Goal: Task Accomplishment & Management: Complete application form

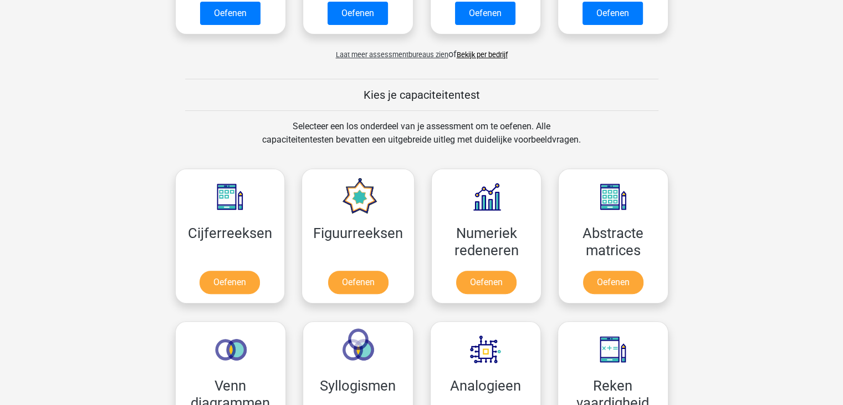
scroll to position [395, 0]
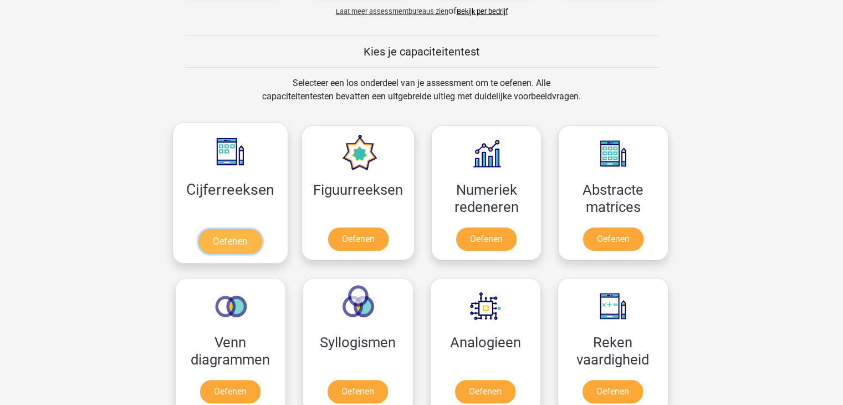
click at [240, 243] on link "Oefenen" at bounding box center [229, 241] width 63 height 24
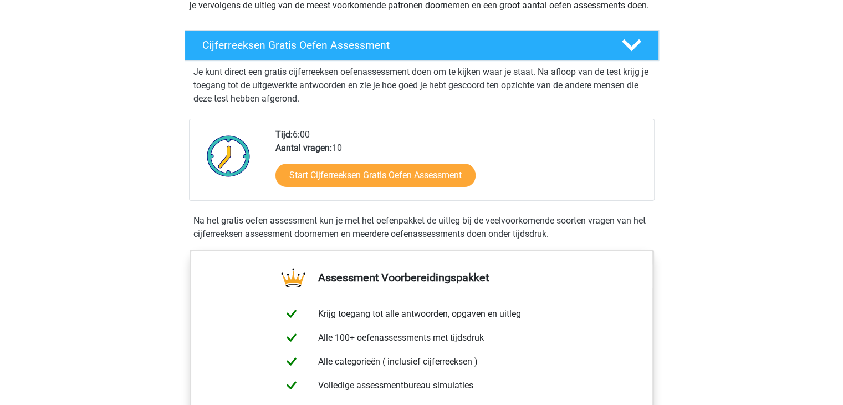
scroll to position [162, 0]
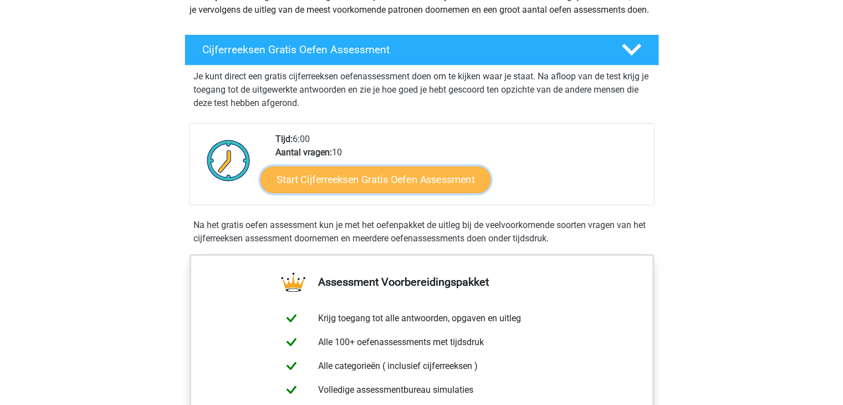
click at [370, 186] on link "Start Cijferreeksen Gratis Oefen Assessment" at bounding box center [376, 179] width 230 height 27
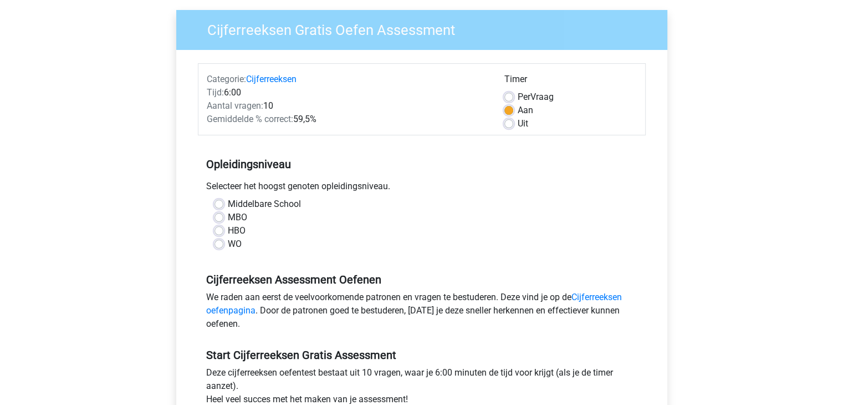
scroll to position [83, 0]
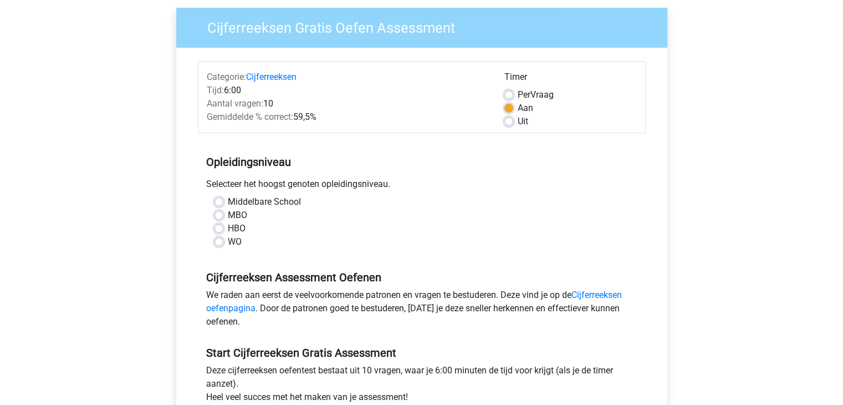
click at [228, 199] on label "Middelbare School" at bounding box center [264, 201] width 73 height 13
click at [218, 199] on input "Middelbare School" at bounding box center [219, 200] width 9 height 11
radio input "true"
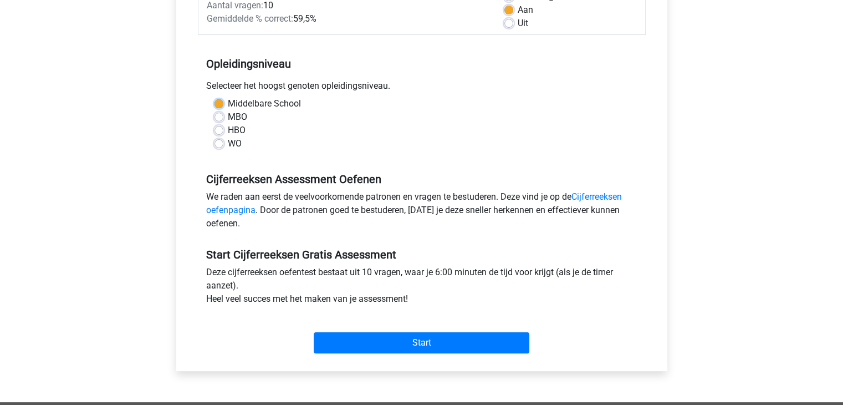
scroll to position [182, 0]
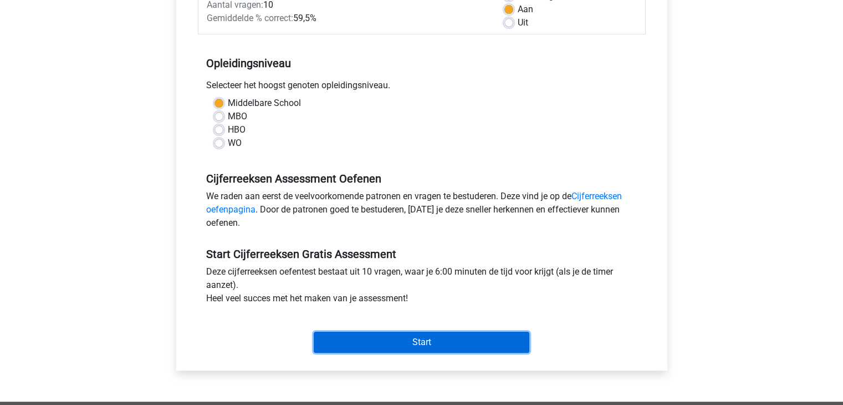
click at [395, 341] on input "Start" at bounding box center [422, 342] width 216 height 21
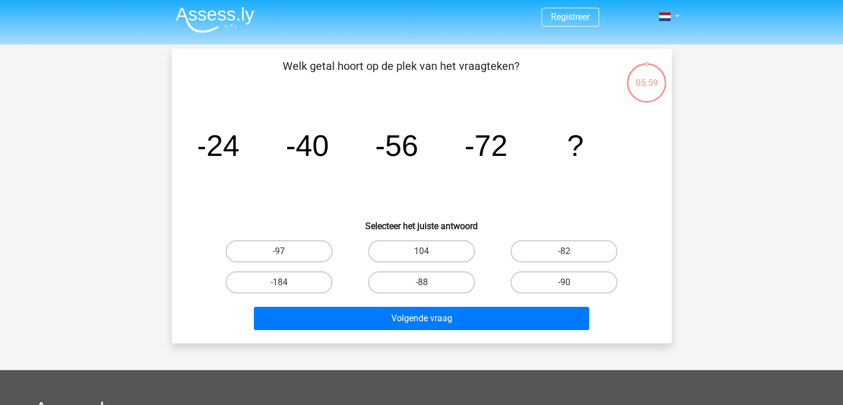
scroll to position [2, 0]
click at [431, 284] on label "-88" at bounding box center [421, 282] width 107 height 22
click at [429, 284] on input "-88" at bounding box center [424, 285] width 7 height 7
radio input "true"
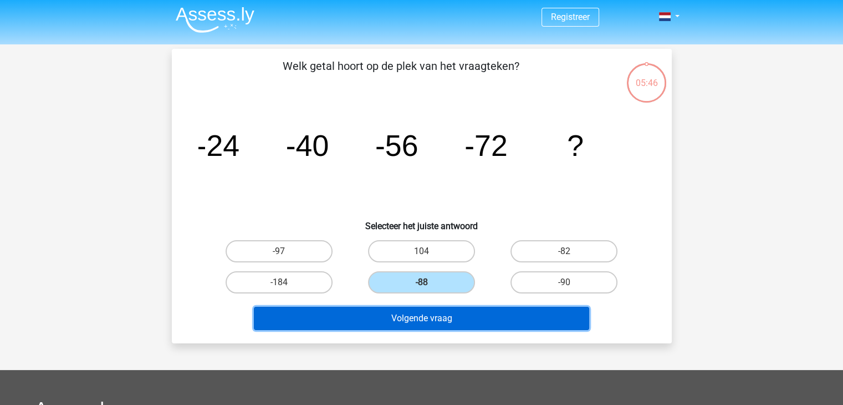
click at [443, 314] on button "Volgende vraag" at bounding box center [421, 318] width 335 height 23
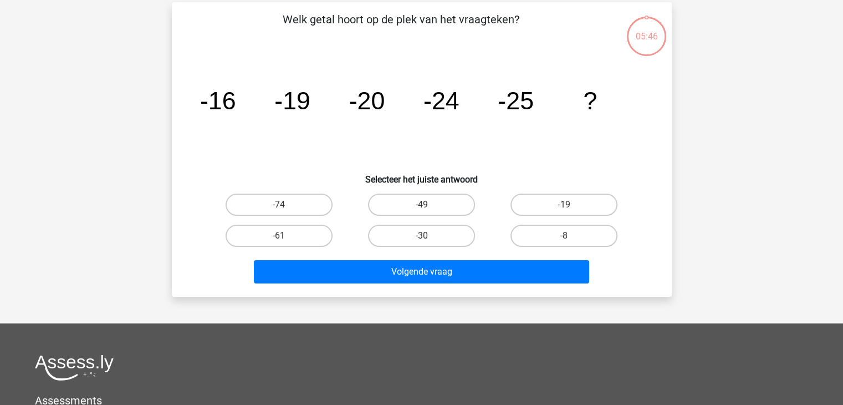
scroll to position [51, 0]
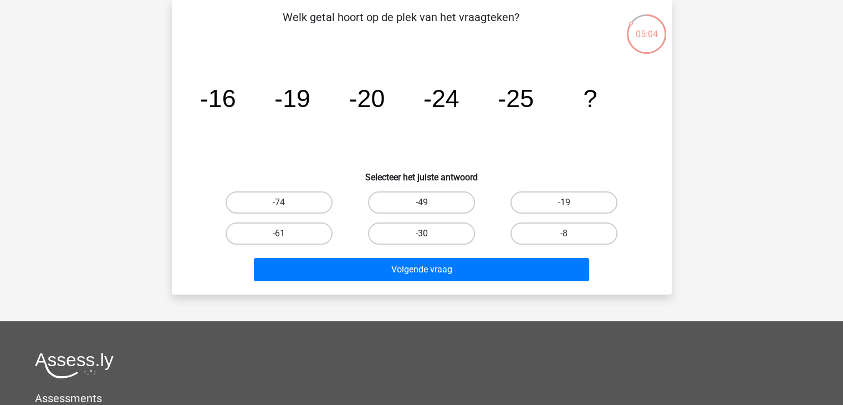
click at [435, 227] on label "-30" at bounding box center [421, 233] width 107 height 22
click at [429, 233] on input "-30" at bounding box center [424, 236] width 7 height 7
radio input "true"
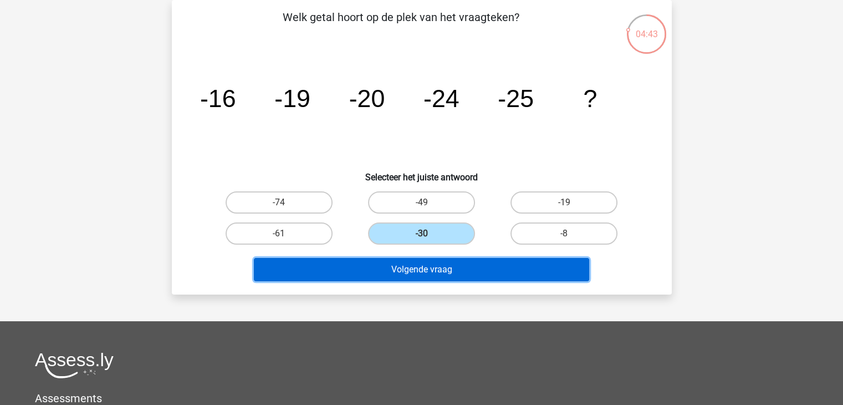
click at [456, 258] on button "Volgende vraag" at bounding box center [421, 269] width 335 height 23
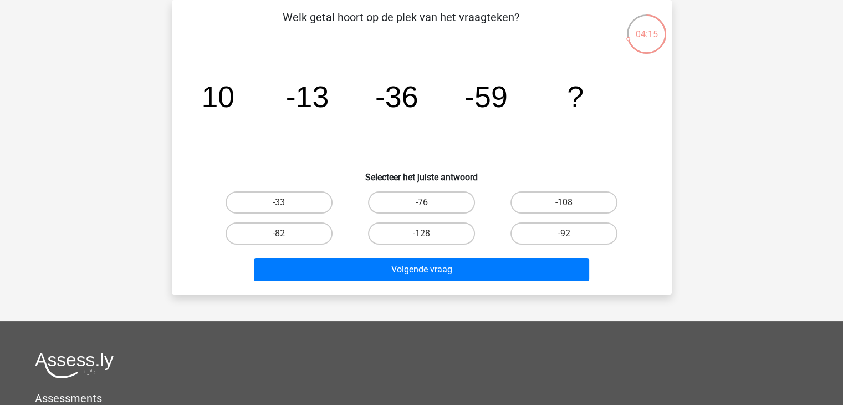
drag, startPoint x: 310, startPoint y: 230, endPoint x: 342, endPoint y: 254, distance: 39.8
click at [310, 229] on label "-82" at bounding box center [279, 233] width 107 height 22
click at [286, 233] on input "-82" at bounding box center [282, 236] width 7 height 7
radio input "true"
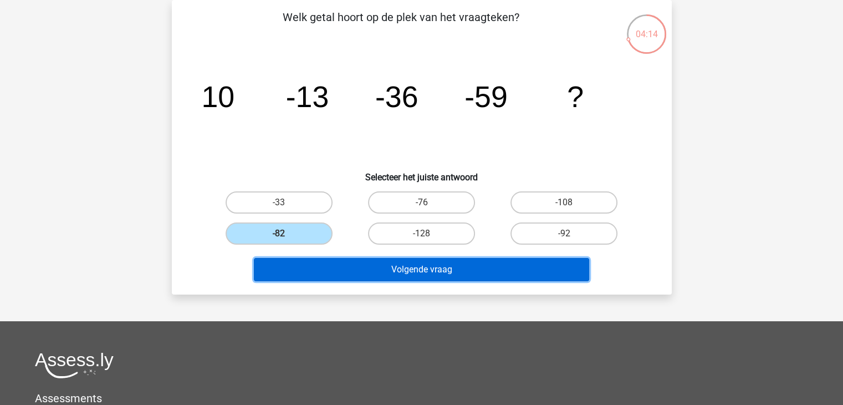
click at [369, 275] on button "Volgende vraag" at bounding box center [421, 269] width 335 height 23
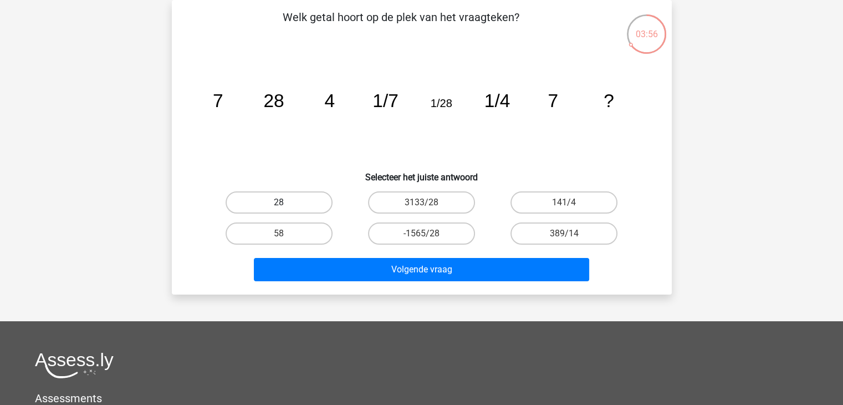
click at [293, 201] on label "28" at bounding box center [279, 202] width 107 height 22
click at [286, 202] on input "28" at bounding box center [282, 205] width 7 height 7
radio input "true"
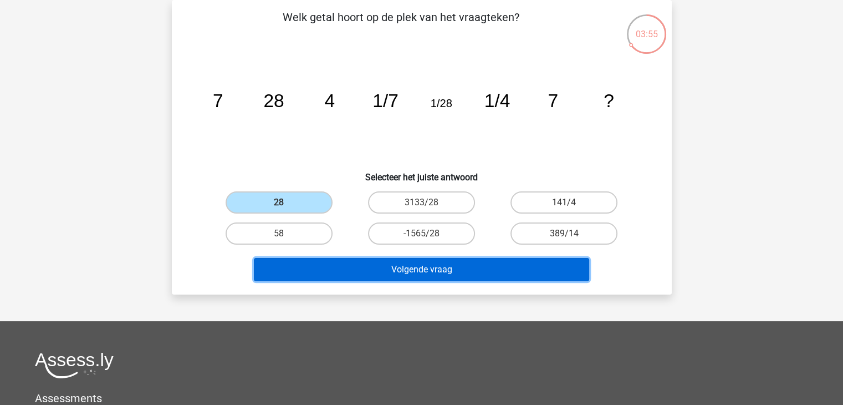
click at [408, 263] on button "Volgende vraag" at bounding box center [421, 269] width 335 height 23
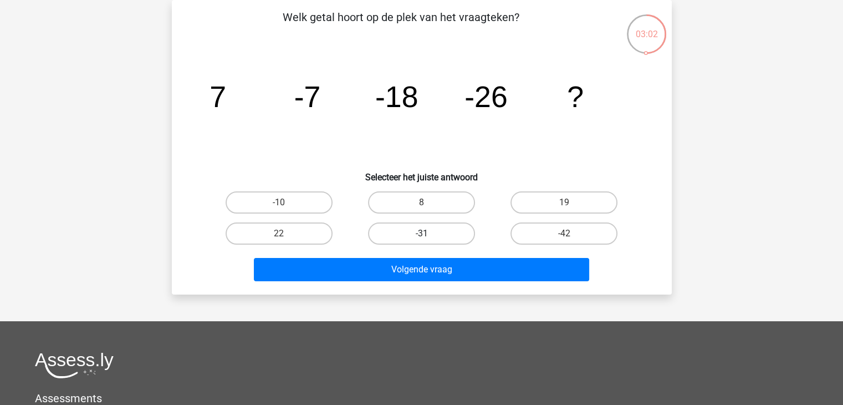
click at [434, 226] on label "-31" at bounding box center [421, 233] width 107 height 22
click at [429, 233] on input "-31" at bounding box center [424, 236] width 7 height 7
radio input "true"
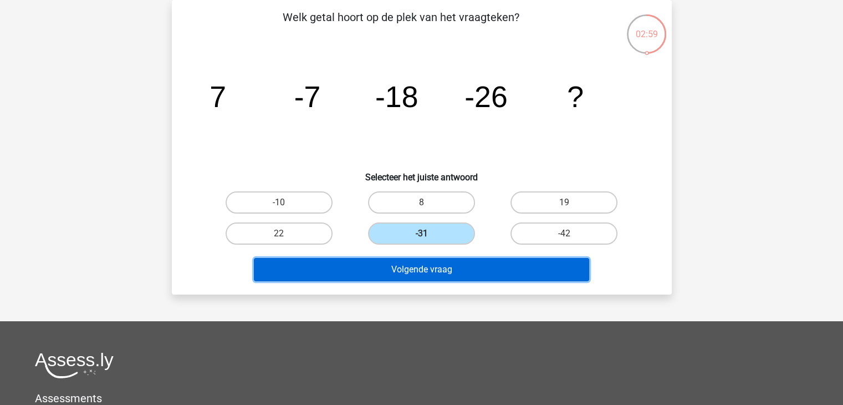
click at [449, 271] on button "Volgende vraag" at bounding box center [421, 269] width 335 height 23
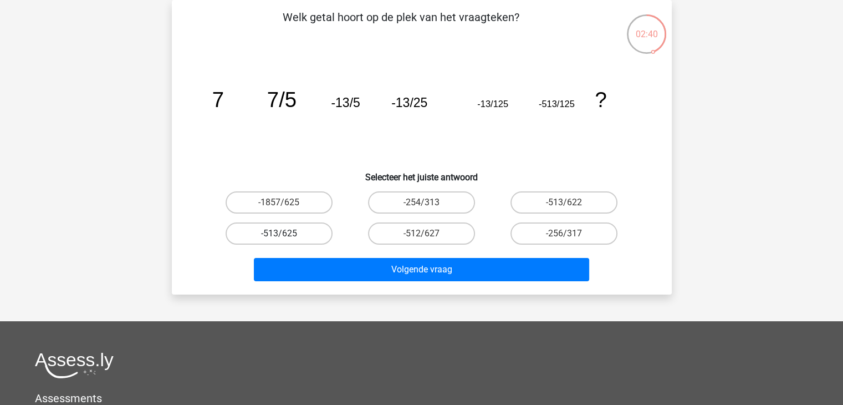
click at [299, 229] on label "-513/625" at bounding box center [279, 233] width 107 height 22
click at [286, 233] on input "-513/625" at bounding box center [282, 236] width 7 height 7
radio input "true"
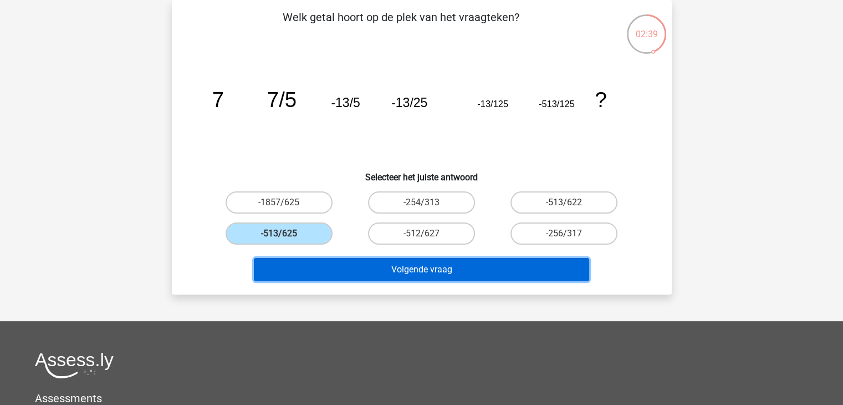
click at [378, 258] on button "Volgende vraag" at bounding box center [421, 269] width 335 height 23
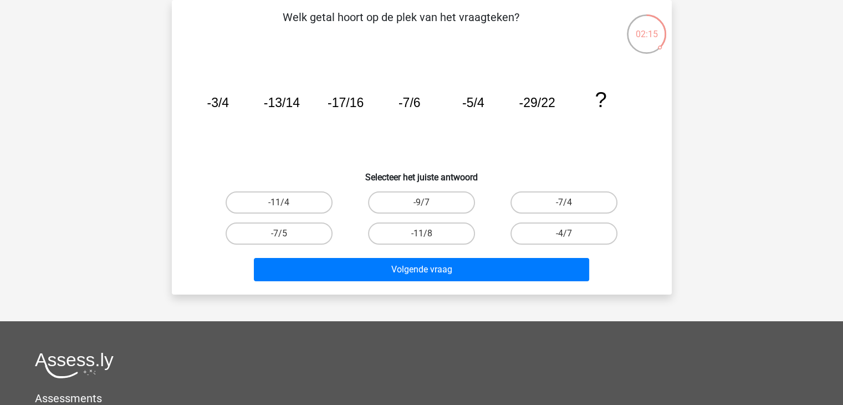
click at [422, 236] on input "-11/8" at bounding box center [424, 236] width 7 height 7
radio input "true"
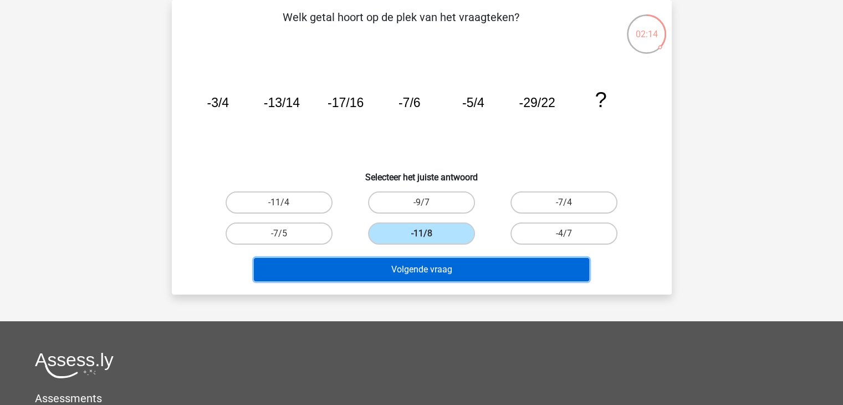
click at [440, 263] on button "Volgende vraag" at bounding box center [421, 269] width 335 height 23
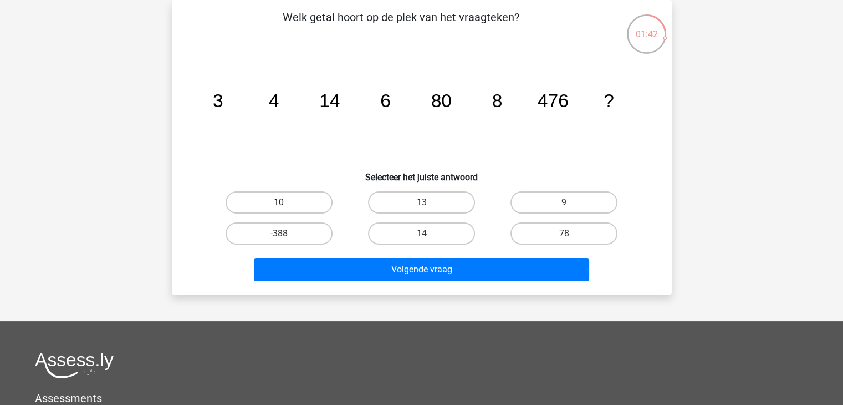
click at [307, 203] on label "10" at bounding box center [279, 202] width 107 height 22
click at [286, 203] on input "10" at bounding box center [282, 205] width 7 height 7
radio input "true"
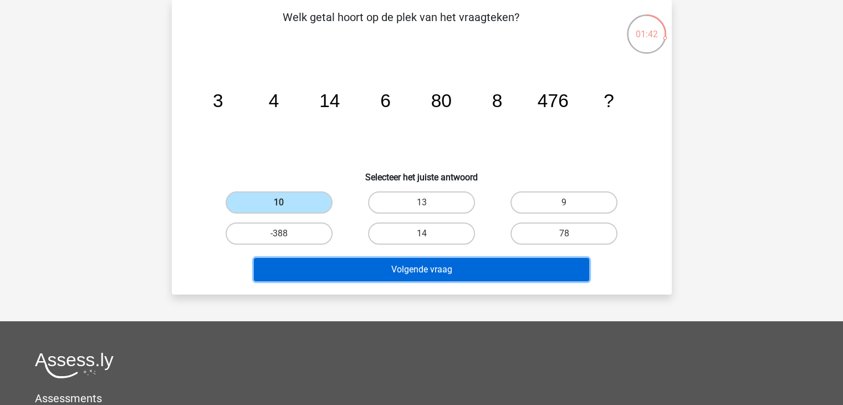
click at [359, 271] on button "Volgende vraag" at bounding box center [421, 269] width 335 height 23
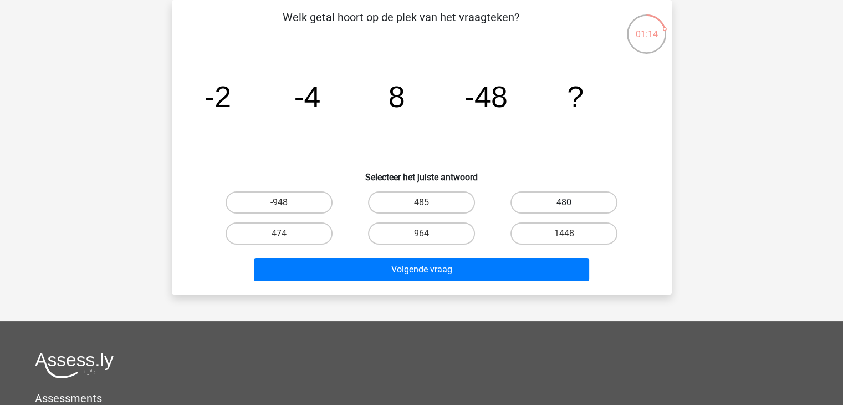
click at [545, 201] on label "480" at bounding box center [564, 202] width 107 height 22
click at [564, 202] on input "480" at bounding box center [567, 205] width 7 height 7
radio input "true"
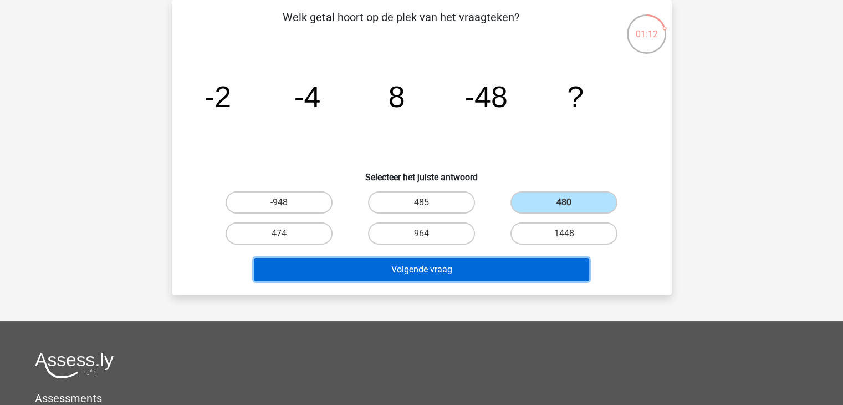
click at [539, 269] on button "Volgende vraag" at bounding box center [421, 269] width 335 height 23
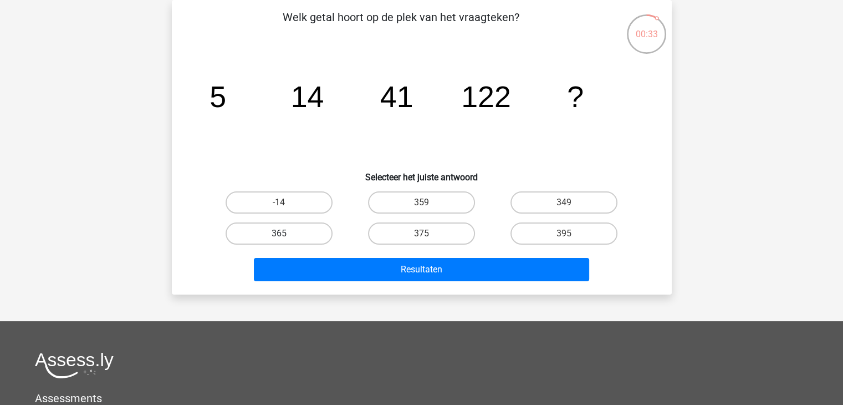
click at [310, 229] on label "365" at bounding box center [279, 233] width 107 height 22
click at [286, 233] on input "365" at bounding box center [282, 236] width 7 height 7
radio input "true"
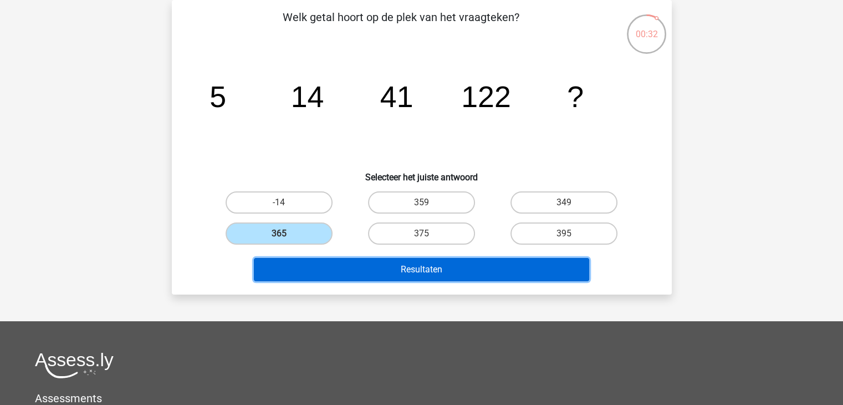
click at [361, 263] on button "Resultaten" at bounding box center [421, 269] width 335 height 23
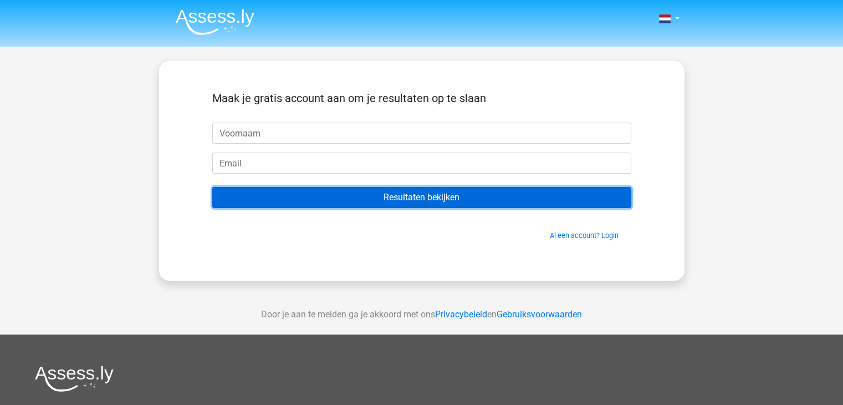
click at [432, 200] on input "Resultaten bekijken" at bounding box center [421, 197] width 419 height 21
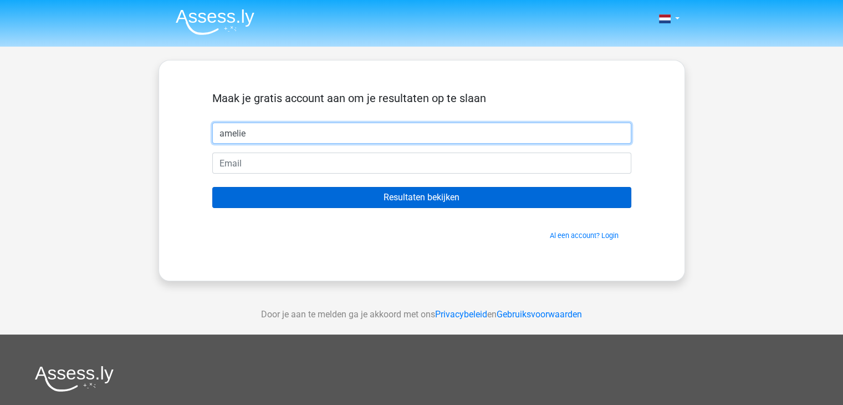
type input "amelie"
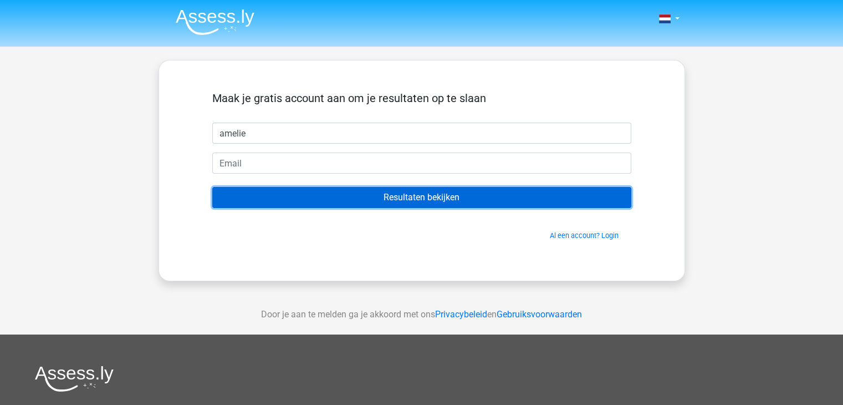
click at [329, 193] on input "Resultaten bekijken" at bounding box center [421, 197] width 419 height 21
